Goal: Information Seeking & Learning: Understand process/instructions

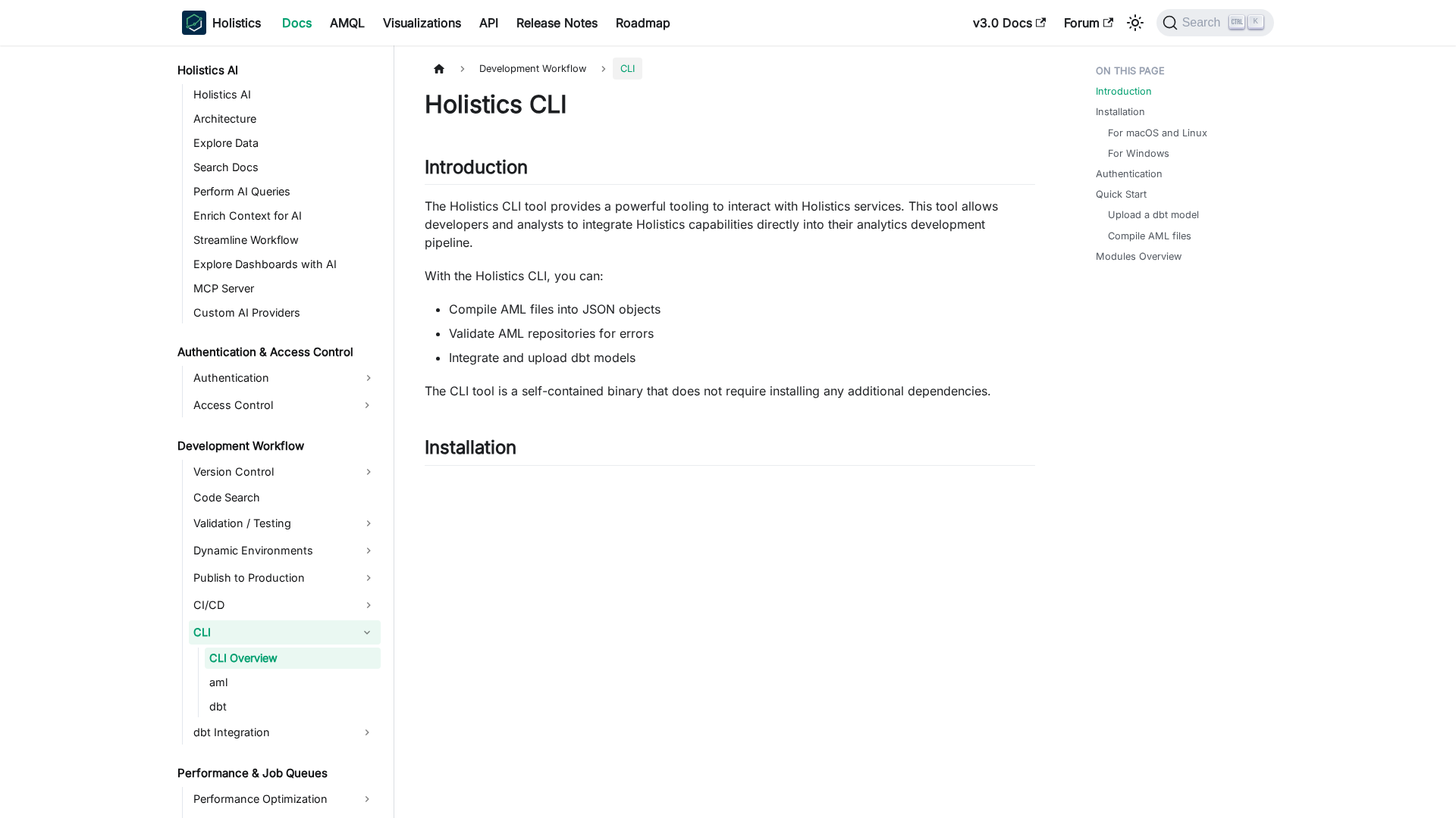
scroll to position [773, 0]
